Goal: Information Seeking & Learning: Understand process/instructions

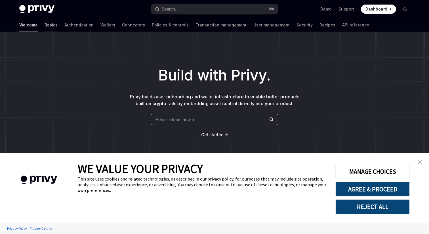
click at [45, 25] on link "Basics" at bounding box center [51, 25] width 13 height 14
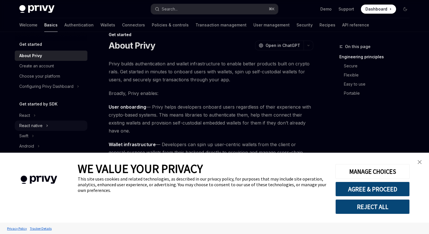
scroll to position [19, 0]
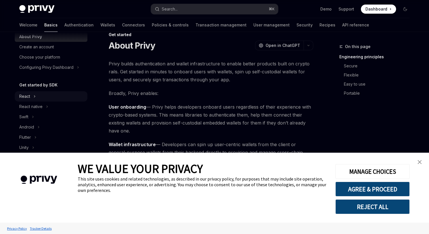
click at [32, 94] on div "React" at bounding box center [51, 96] width 73 height 10
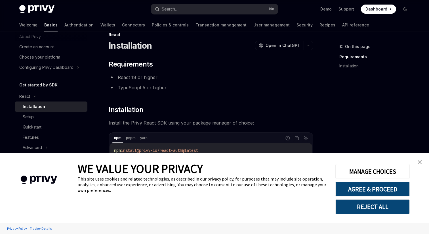
click at [419, 163] on img "close banner" at bounding box center [420, 162] width 4 height 4
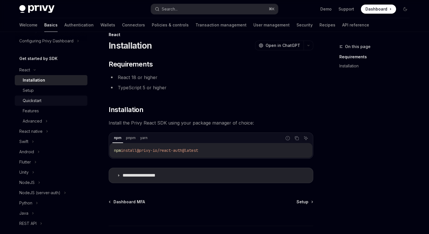
scroll to position [62, 0]
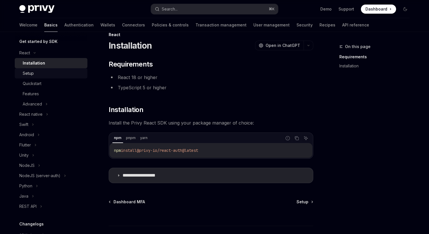
click at [43, 77] on link "Setup" at bounding box center [51, 73] width 73 height 10
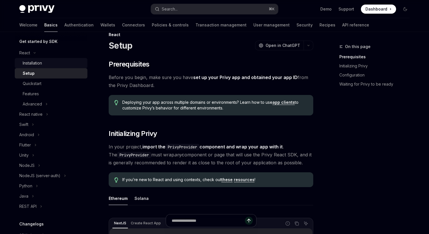
click at [48, 67] on link "Installation" at bounding box center [51, 63] width 73 height 10
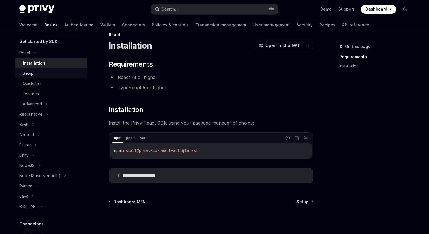
click at [54, 73] on div "Setup" at bounding box center [53, 73] width 61 height 7
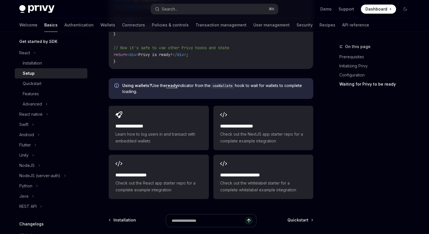
scroll to position [692, 0]
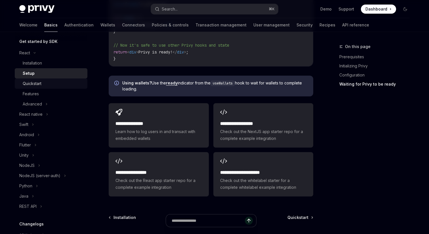
click at [41, 83] on div "Quickstart" at bounding box center [32, 83] width 19 height 7
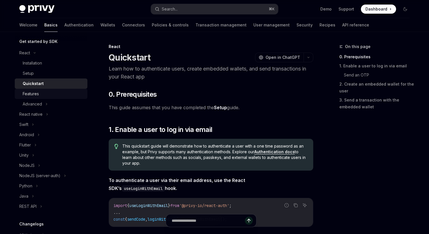
click at [45, 91] on div "Features" at bounding box center [53, 93] width 61 height 7
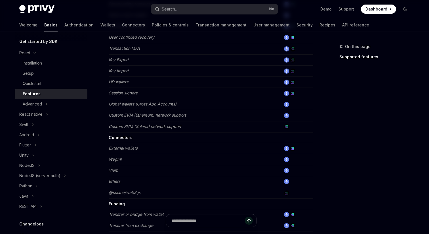
scroll to position [291, 0]
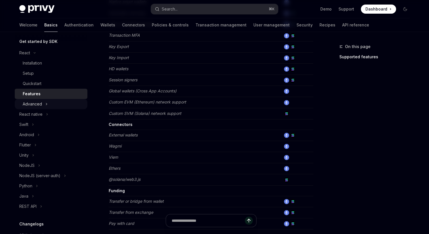
click at [45, 104] on icon at bounding box center [46, 103] width 2 height 7
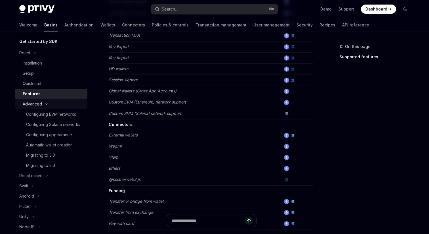
type textarea "*"
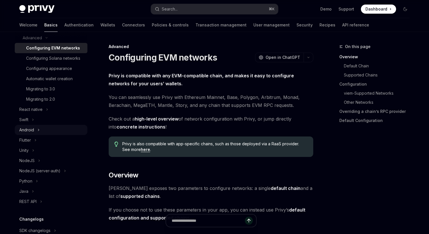
scroll to position [191, 0]
